Goal: Information Seeking & Learning: Learn about a topic

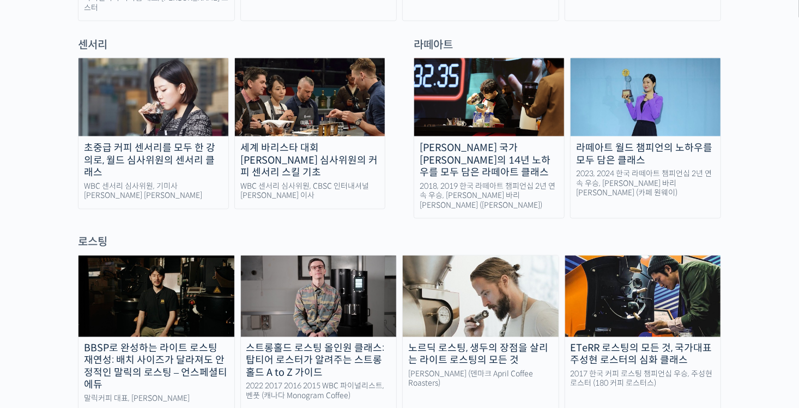
scroll to position [708, 0]
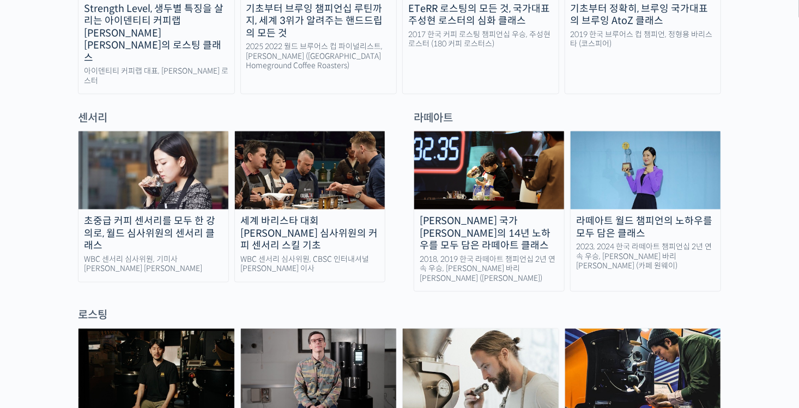
click at [182, 215] on div "초중급 커피 센서리를 모두 한 강의로, 월드 심사위원의 센서리 클래스" at bounding box center [153, 233] width 150 height 37
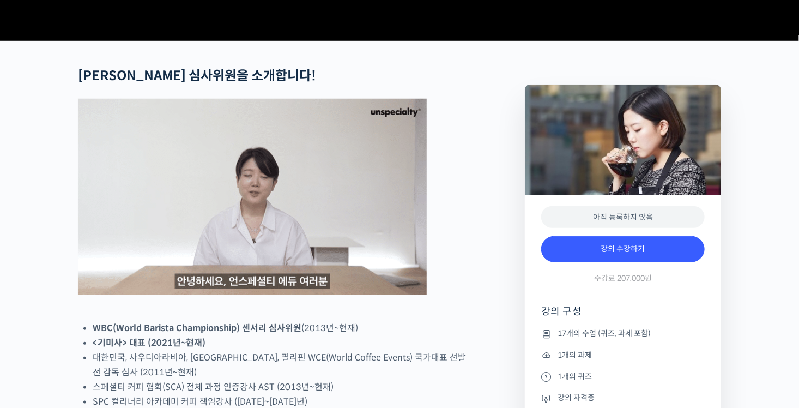
scroll to position [381, 0]
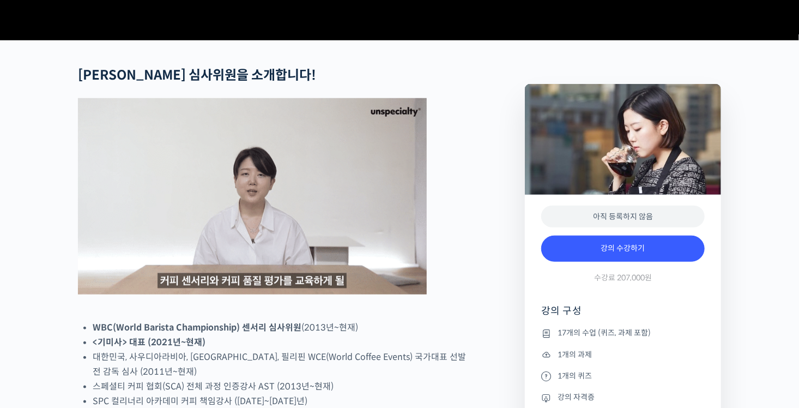
click at [375, 220] on img at bounding box center [252, 196] width 349 height 196
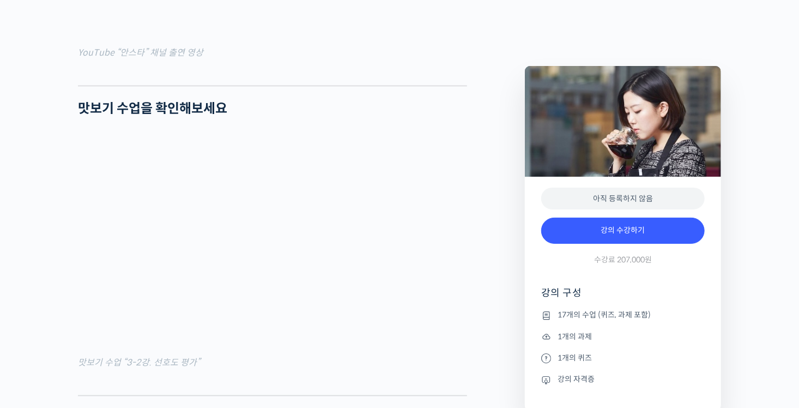
scroll to position [0, 0]
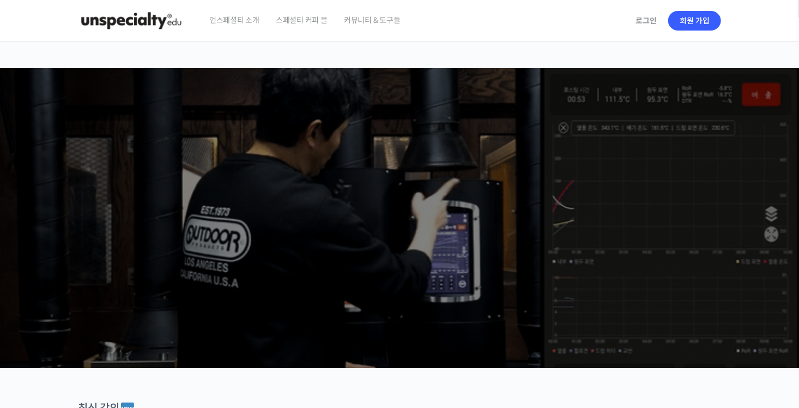
scroll to position [327, 0]
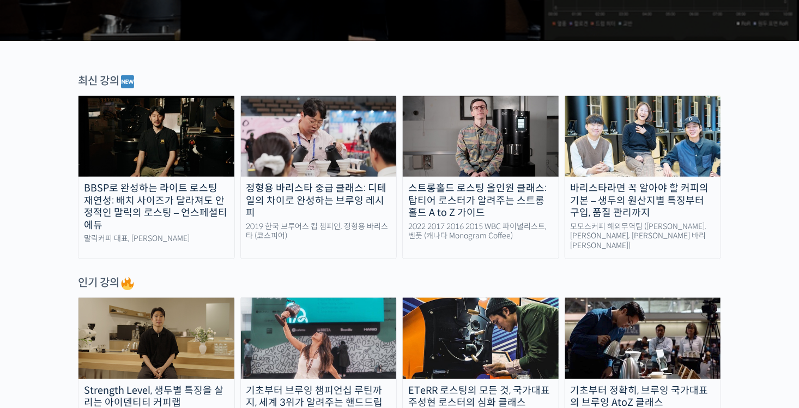
click at [149, 207] on div "BBSP로 완성하는 라이트 로스팅 재연성: 배치 사이즈가 달라져도 안정적인 말릭의 로스팅 – 언스페셜티 에듀" at bounding box center [156, 206] width 156 height 49
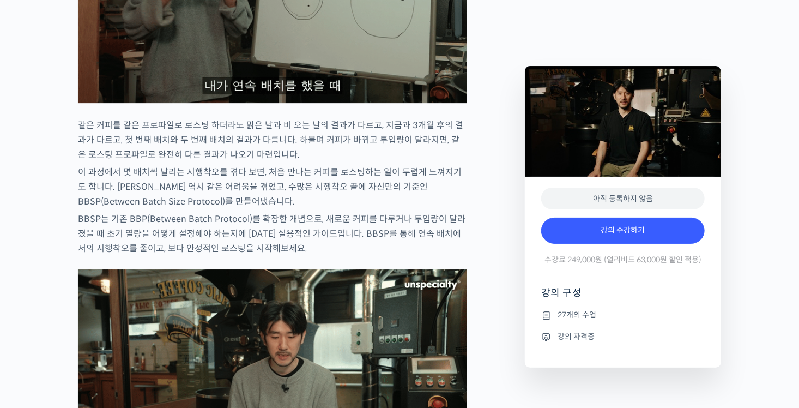
scroll to position [1362, 0]
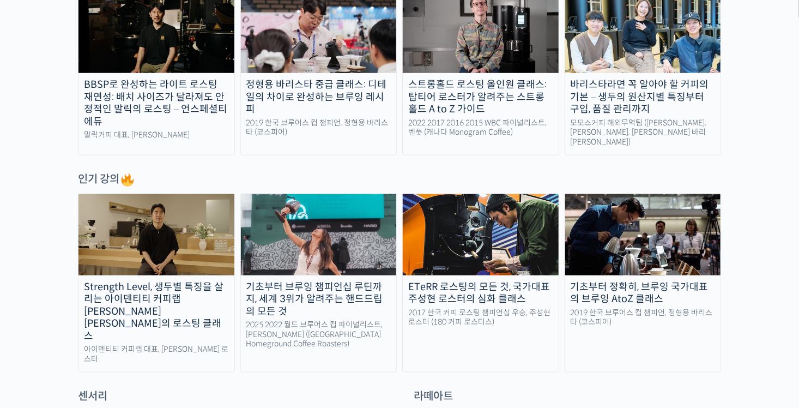
scroll to position [436, 0]
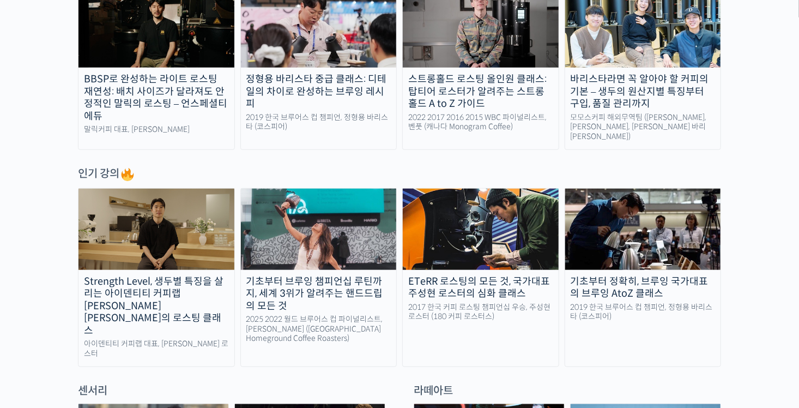
click at [160, 281] on div "Strength Level, 생두별 특징을 살리는 아이덴티티 커피랩 [PERSON_NAME] [PERSON_NAME]의 로스팅 클래스" at bounding box center [156, 306] width 156 height 62
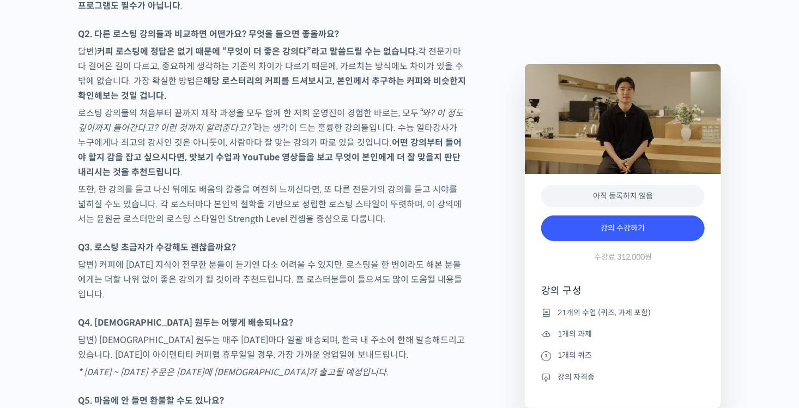
scroll to position [5231, 0]
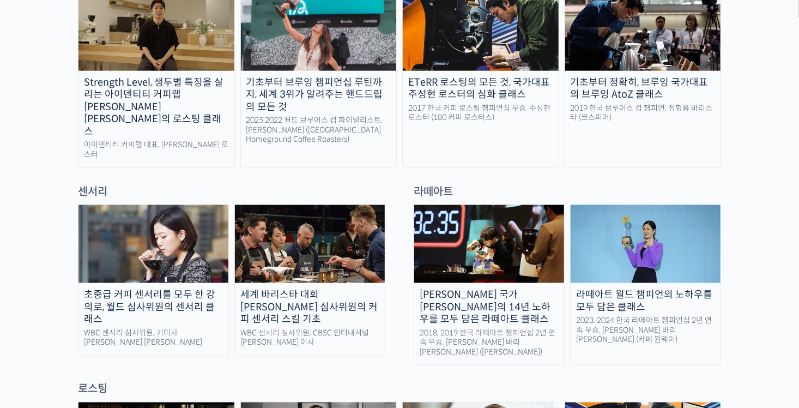
scroll to position [654, 0]
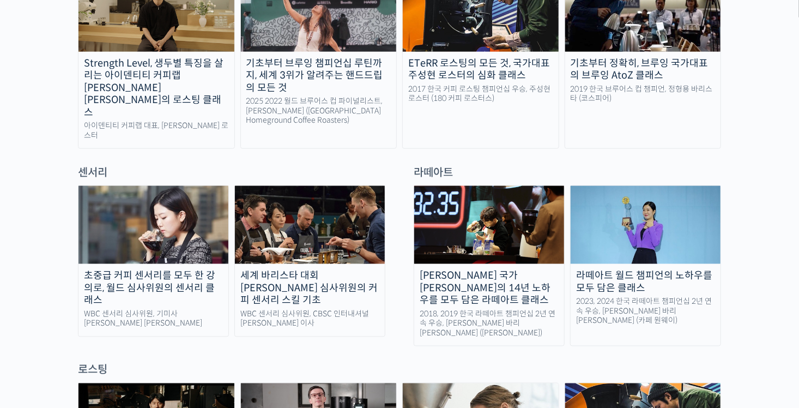
click at [332, 221] on img at bounding box center [310, 225] width 150 height 78
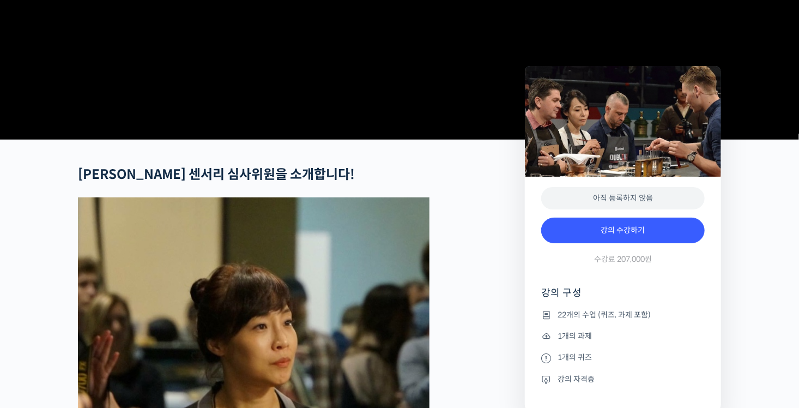
scroll to position [57, 0]
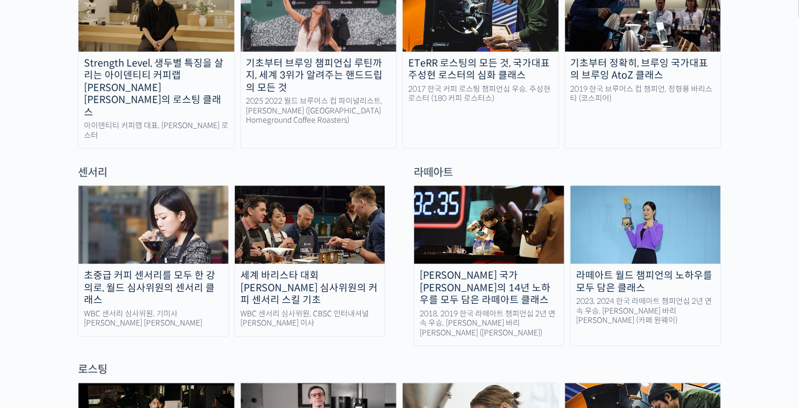
click at [193, 220] on img at bounding box center [153, 225] width 150 height 78
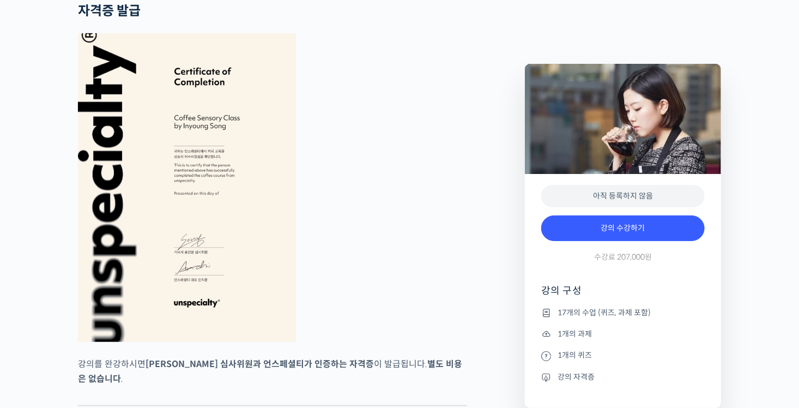
scroll to position [4414, 0]
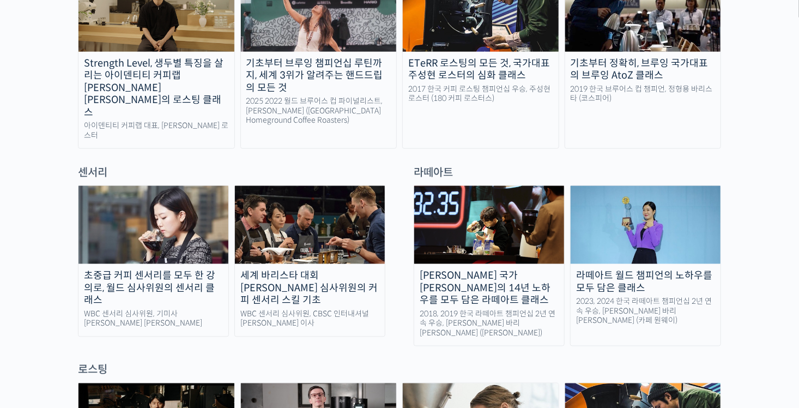
drag, startPoint x: 295, startPoint y: 215, endPoint x: 456, endPoint y: 223, distance: 161.0
click at [295, 215] on img at bounding box center [310, 225] width 150 height 78
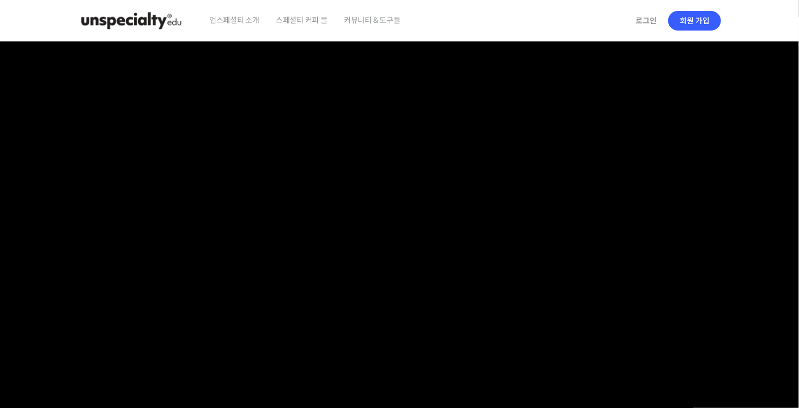
click at [368, 22] on span "커뮤니티 & 도구들" at bounding box center [372, 19] width 57 height 41
click at [381, 17] on span "커뮤니티 & 도구들" at bounding box center [372, 19] width 57 height 41
